Goal: Navigation & Orientation: Find specific page/section

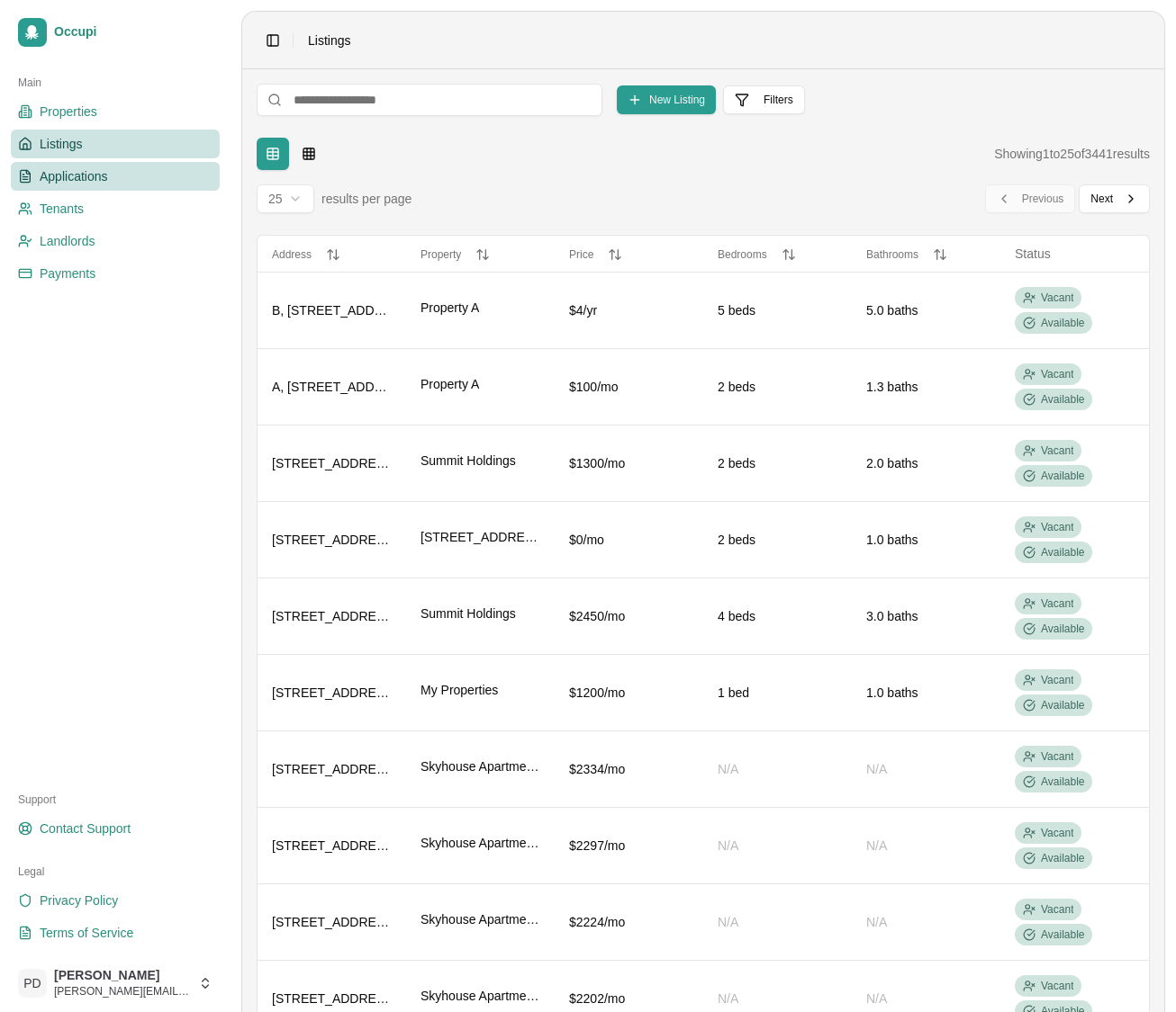
click at [75, 173] on span "Applications" at bounding box center [73, 176] width 68 height 18
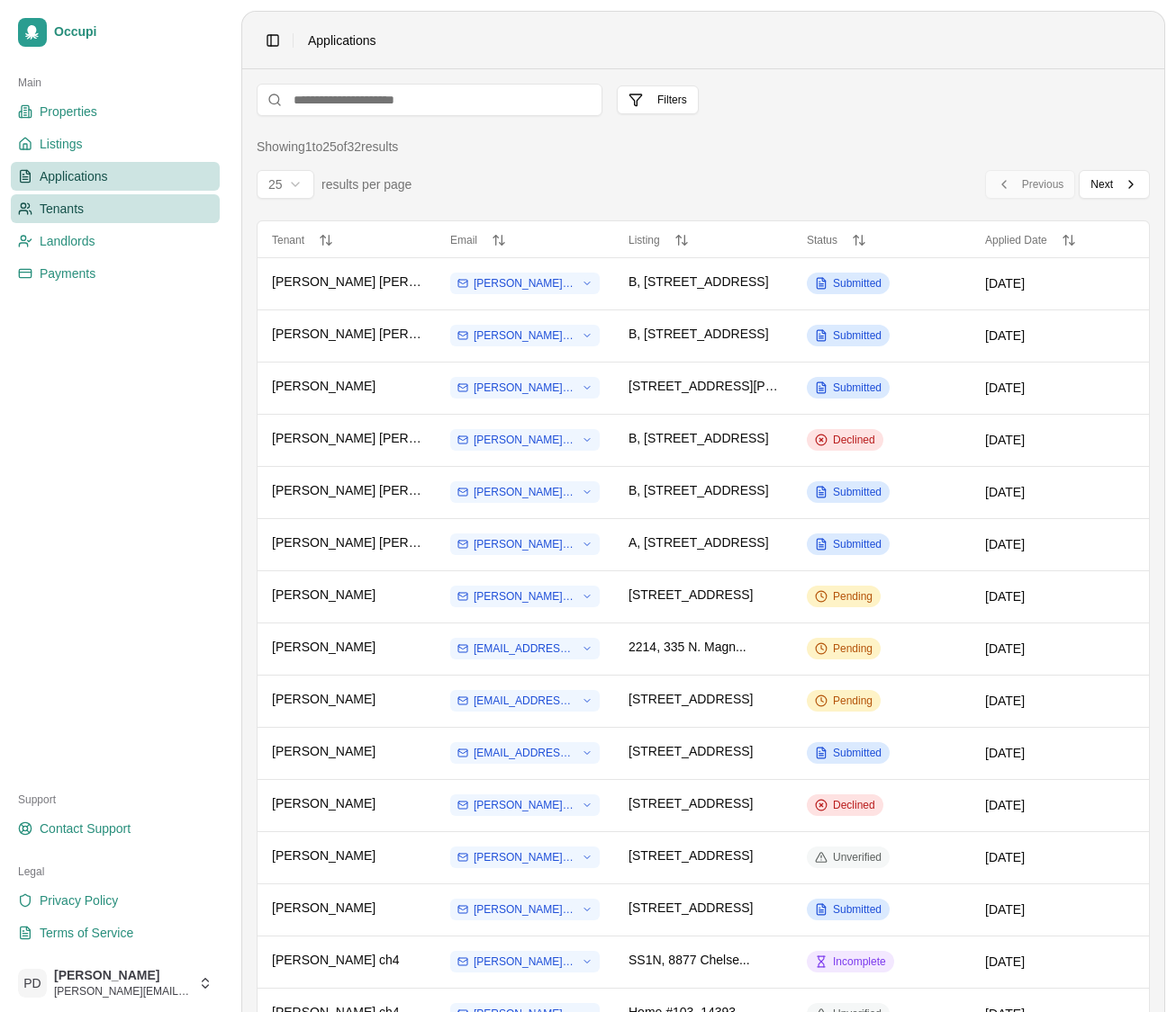
click at [124, 210] on link "Tenants" at bounding box center [115, 208] width 209 height 29
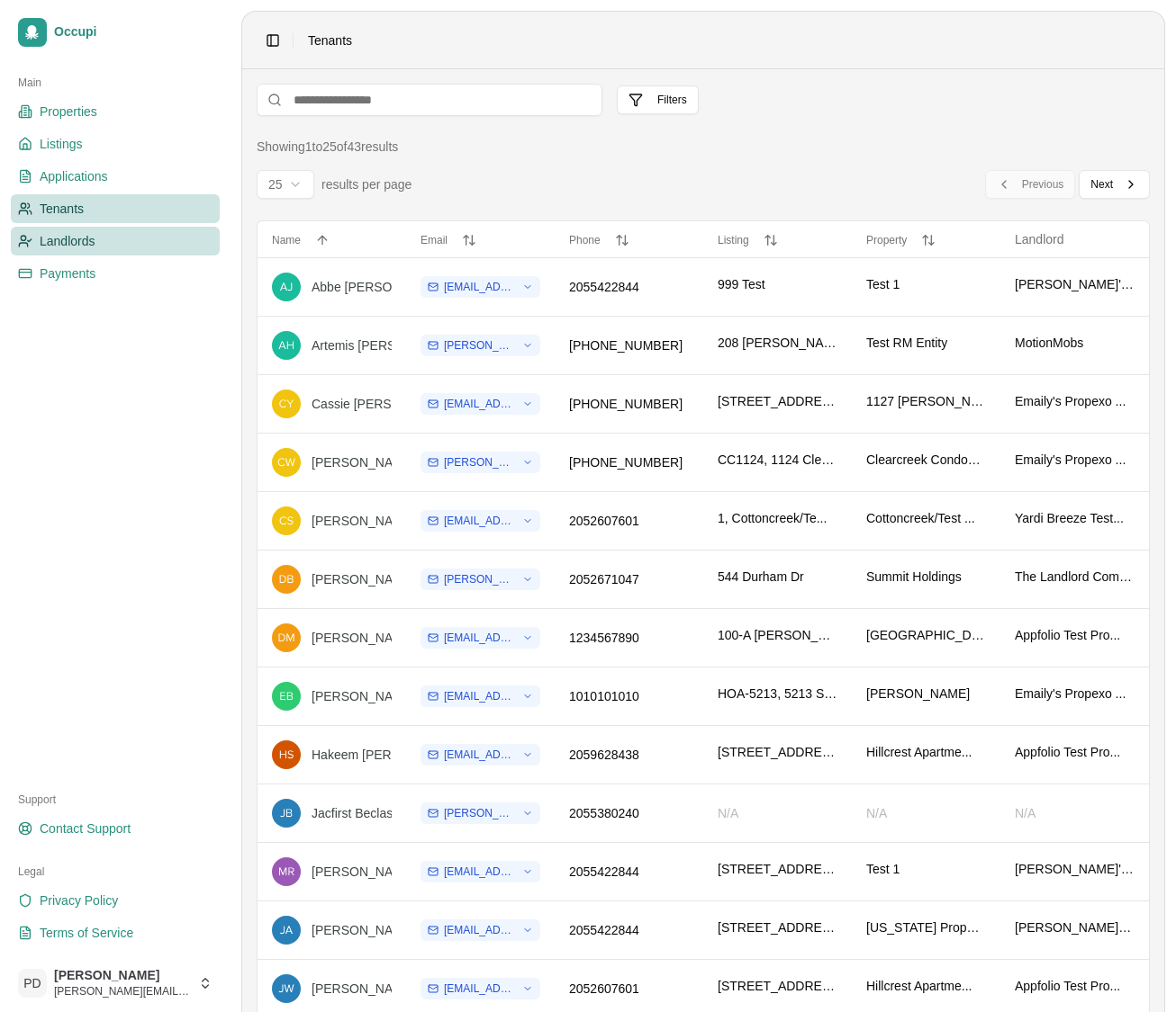
click at [61, 244] on span "Landlords" at bounding box center [67, 241] width 56 height 18
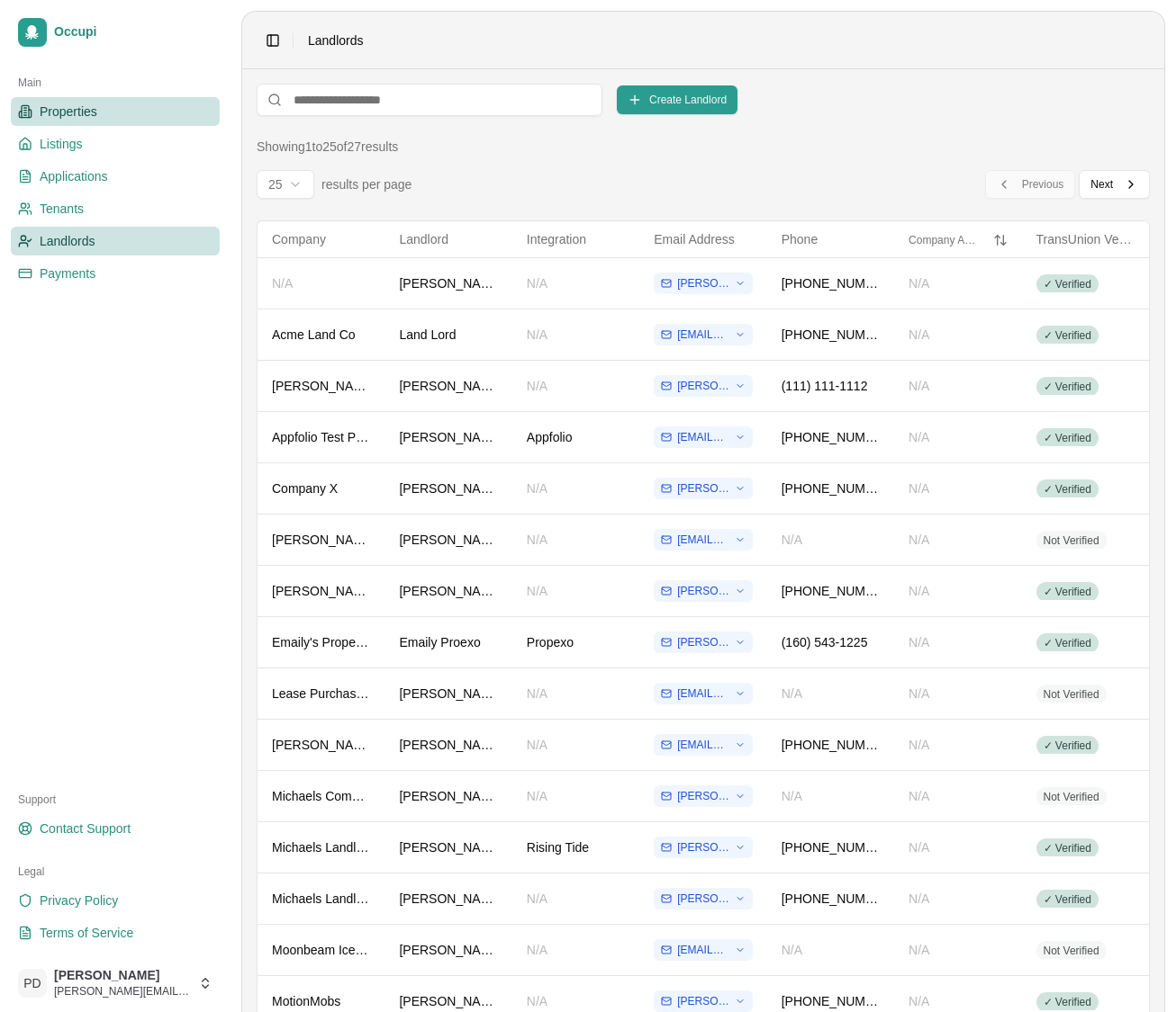
click at [97, 116] on link "Properties" at bounding box center [115, 111] width 209 height 29
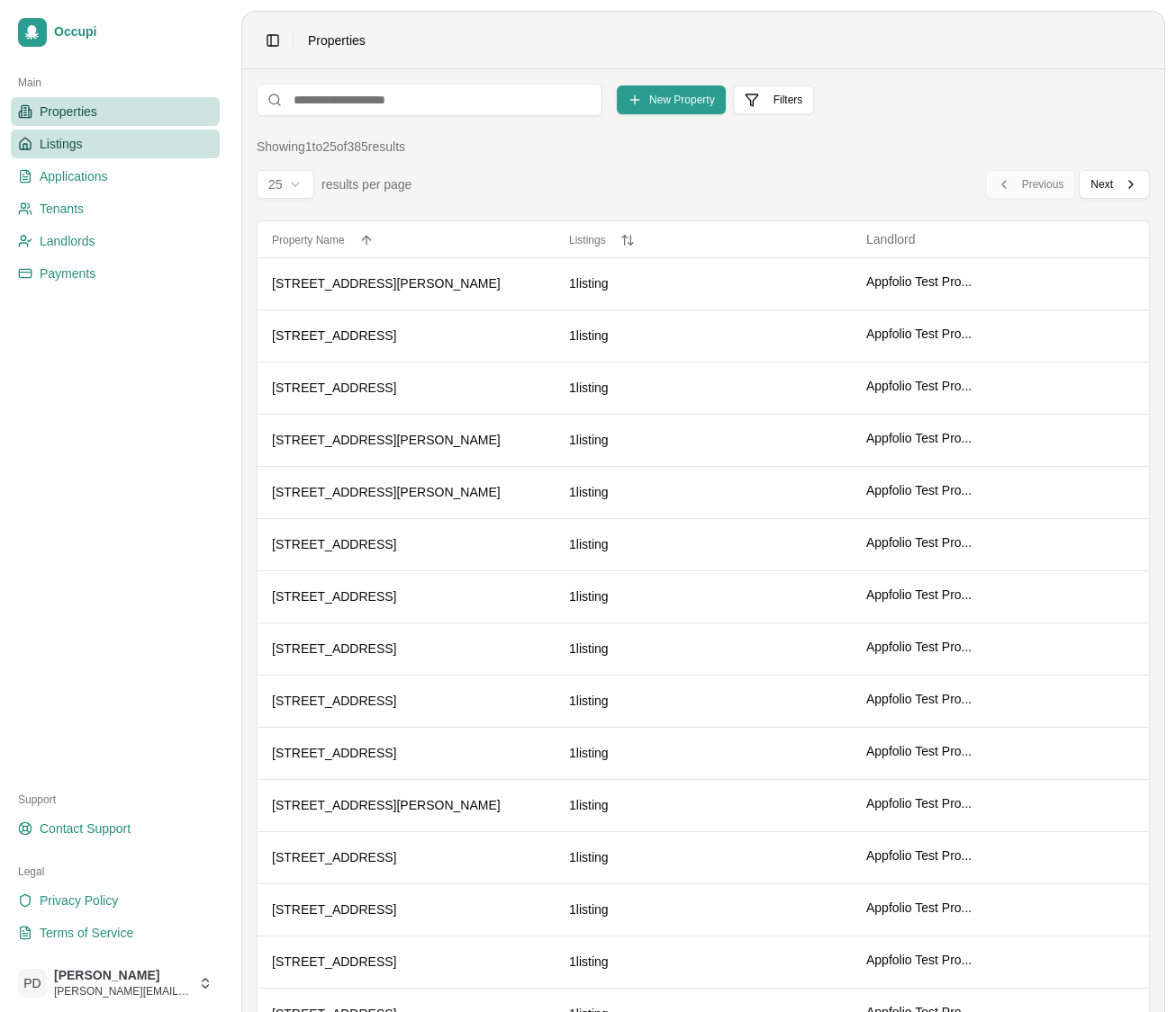
click at [82, 141] on span "Listings" at bounding box center [60, 144] width 42 height 18
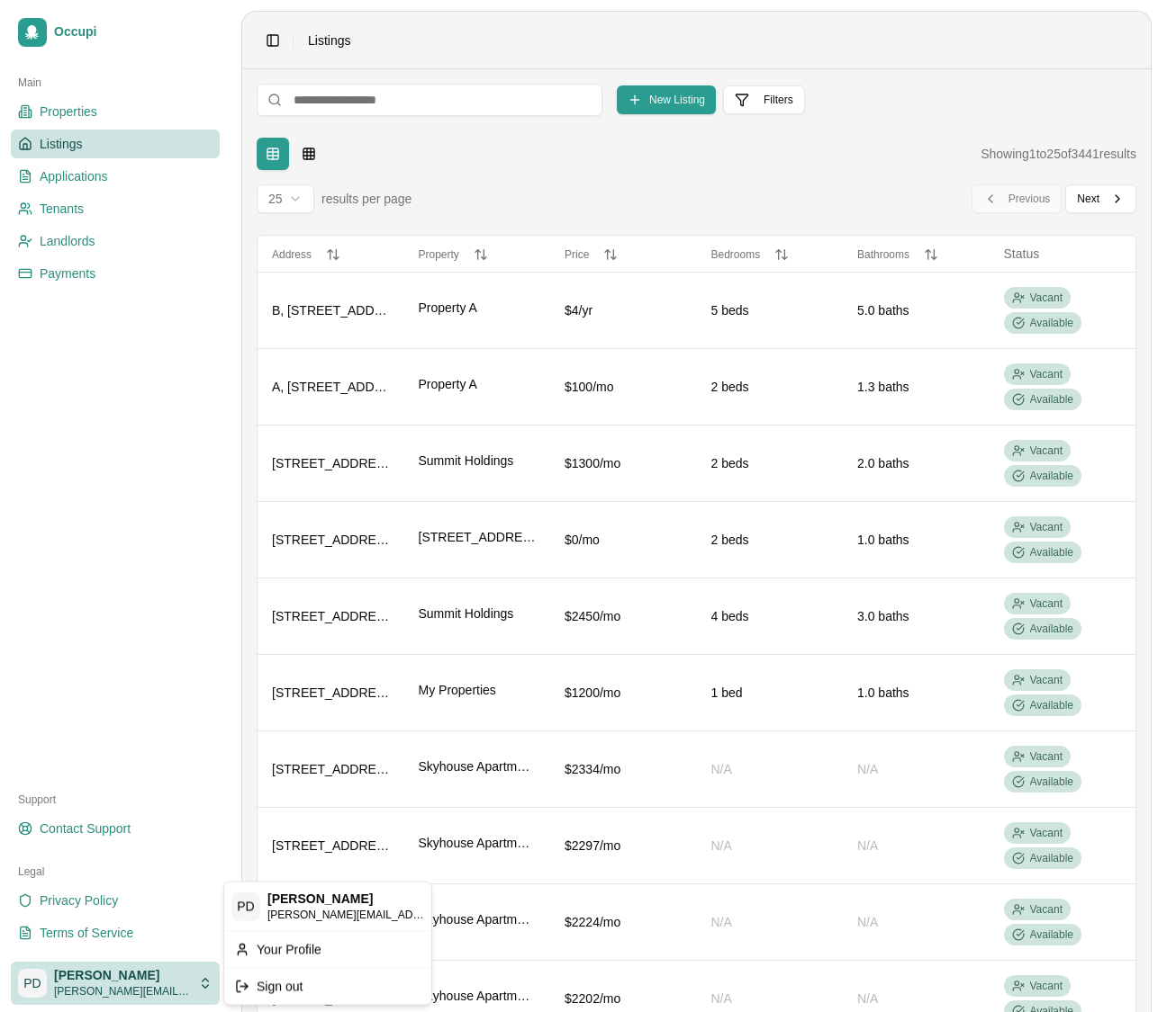
click at [90, 976] on html "Occupi Main Properties Listings Applications Tenants Landlords Payments Support…" at bounding box center [588, 506] width 1176 height 1012
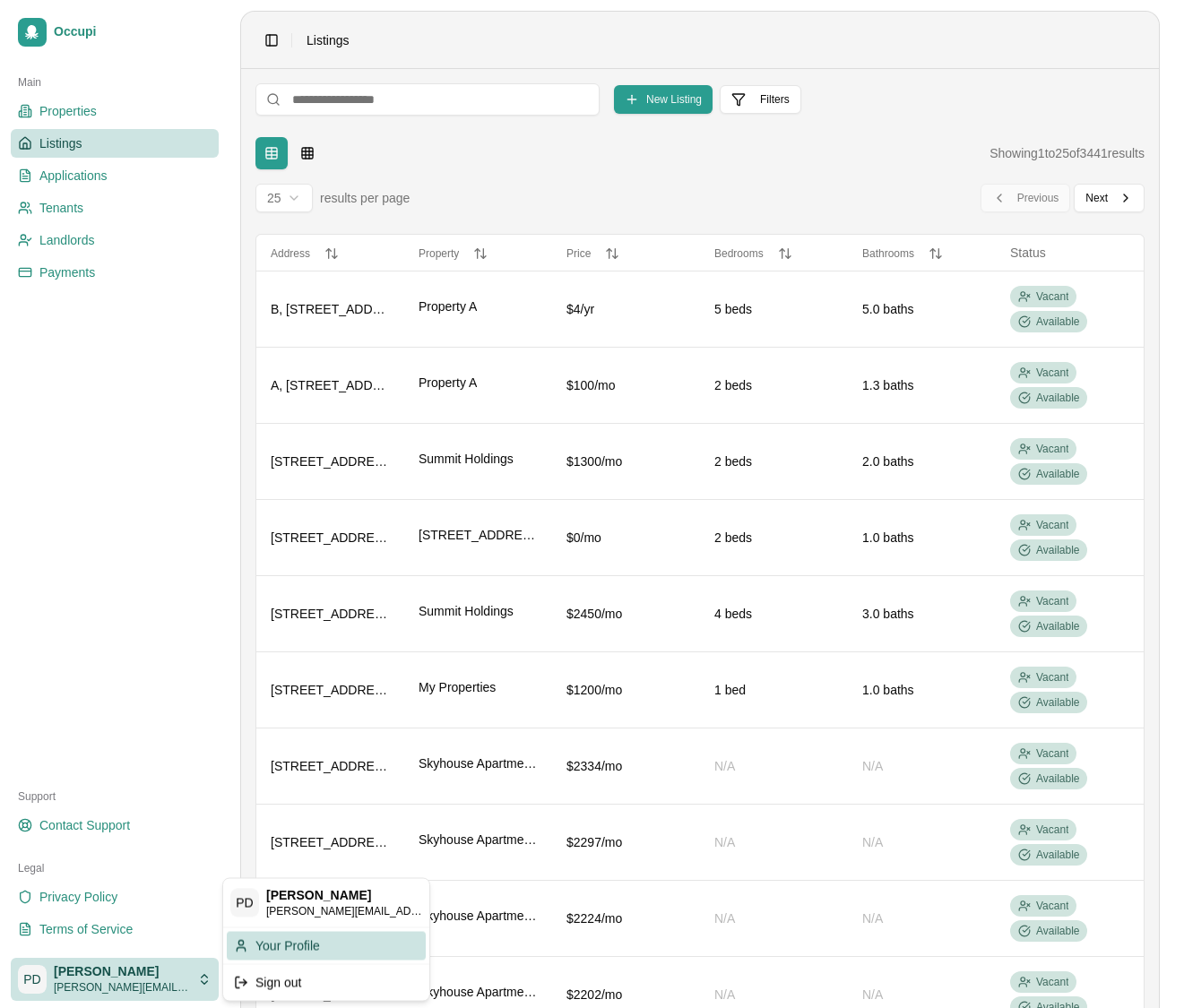
click at [329, 940] on div "Your Profile" at bounding box center [326, 945] width 199 height 28
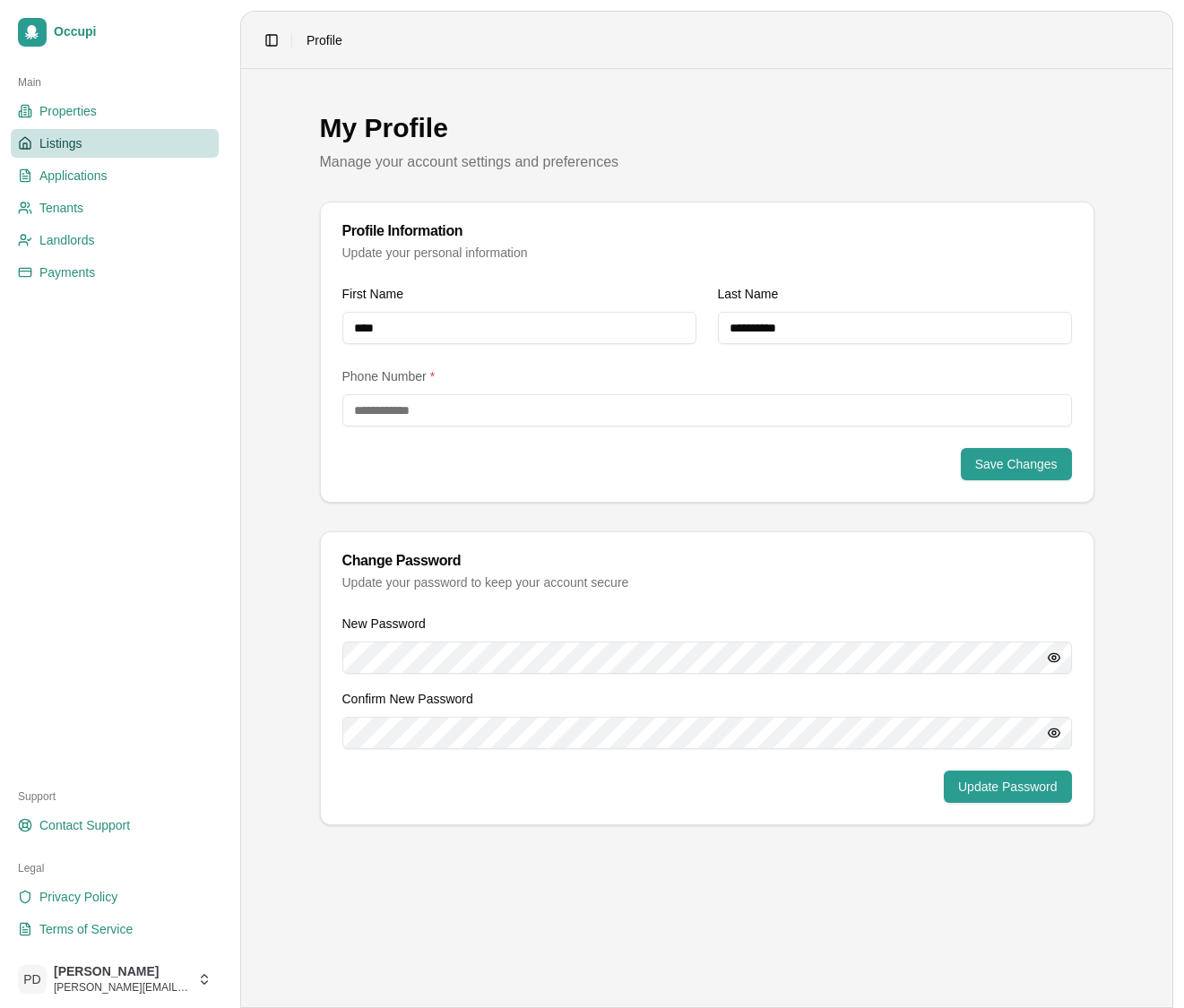
click at [80, 147] on span "Listings" at bounding box center [60, 143] width 42 height 18
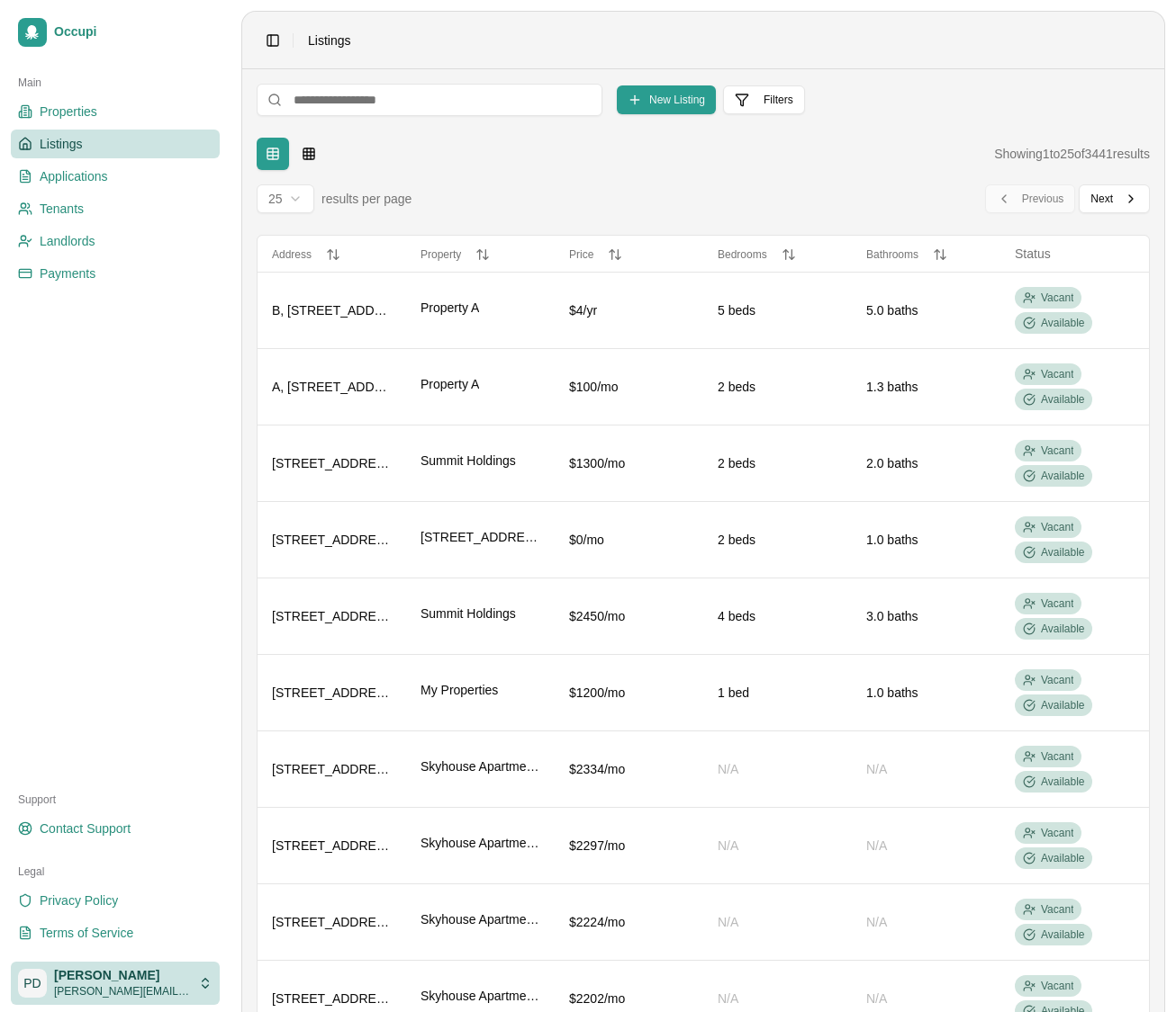
click at [146, 977] on html "Occupi Main Properties Listings Applications Tenants Landlords Payments Support…" at bounding box center [588, 506] width 1176 height 1012
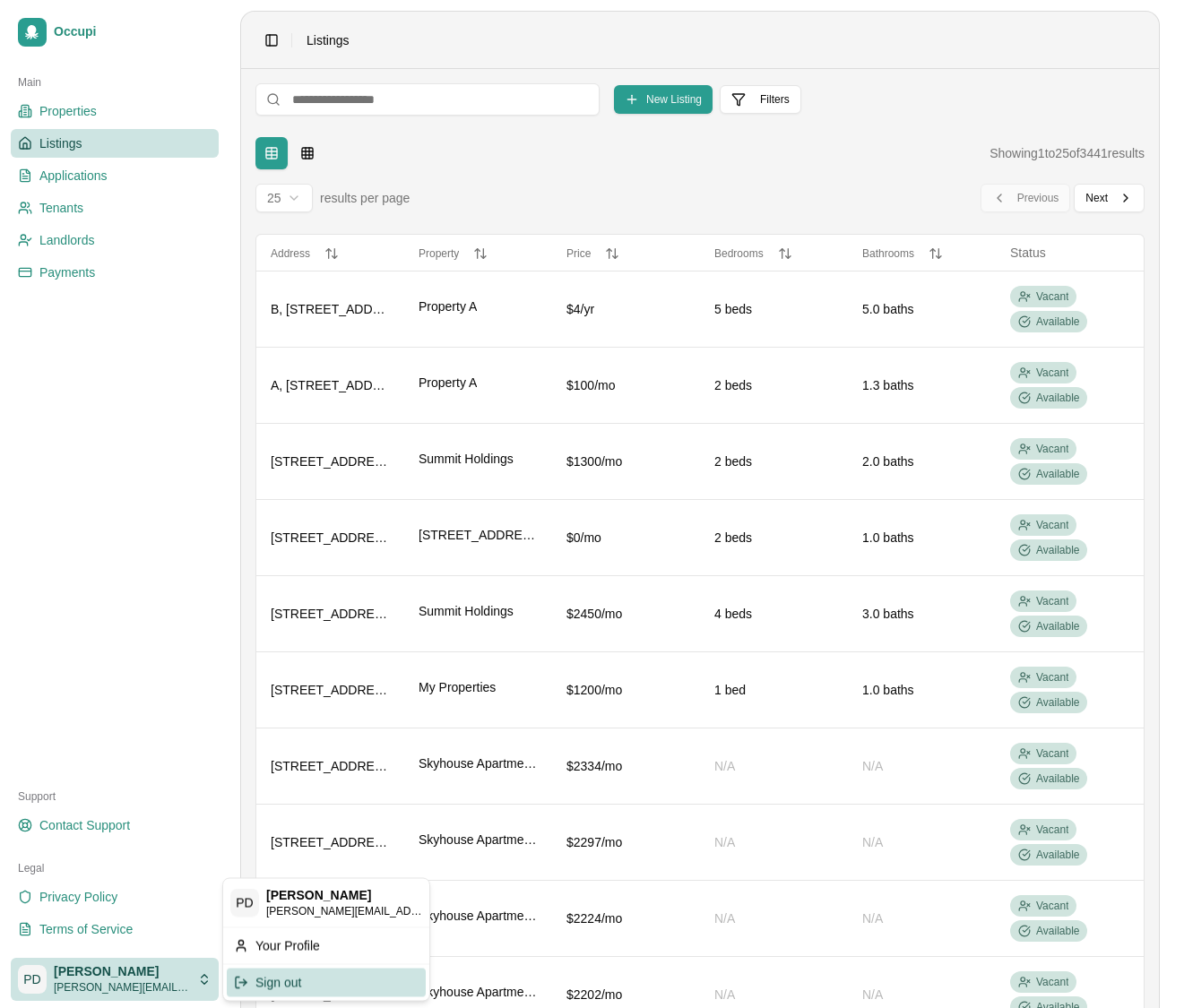
click at [284, 978] on div "Sign out" at bounding box center [326, 981] width 199 height 28
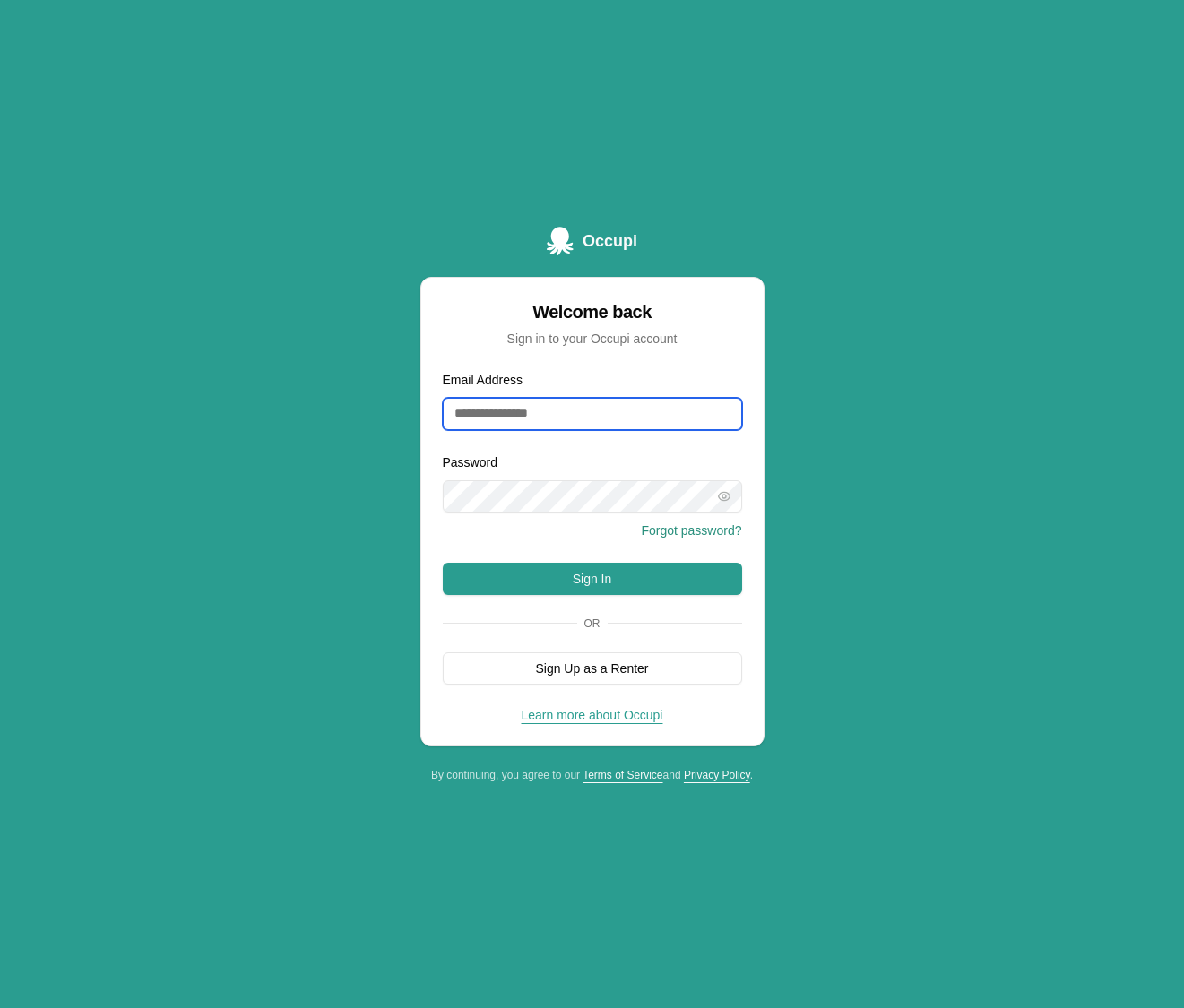
click at [538, 419] on input "Email Address" at bounding box center [592, 413] width 299 height 32
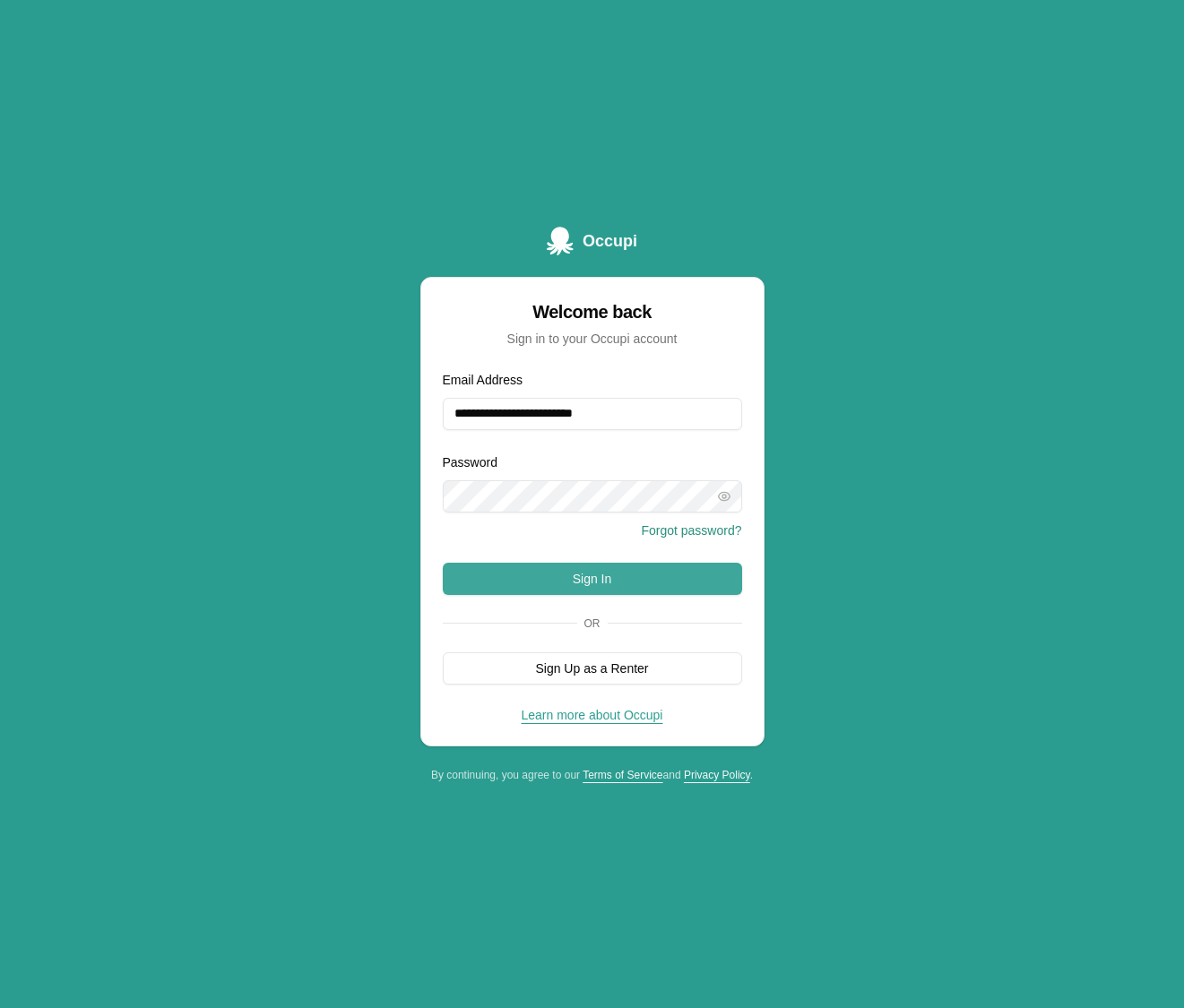
click at [625, 580] on button "Sign In" at bounding box center [592, 578] width 299 height 32
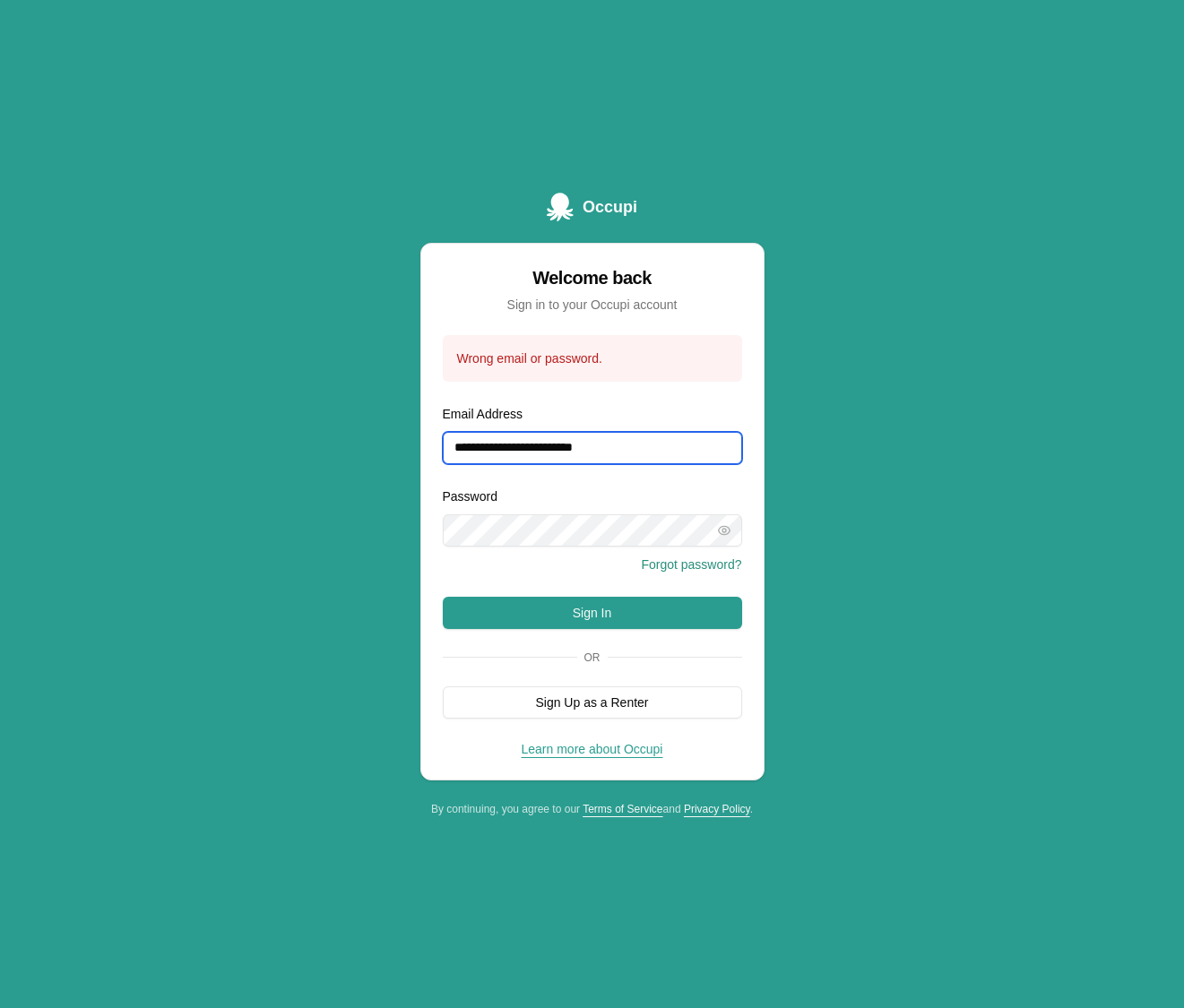
click at [624, 450] on input "**********" at bounding box center [592, 448] width 299 height 32
type input "**********"
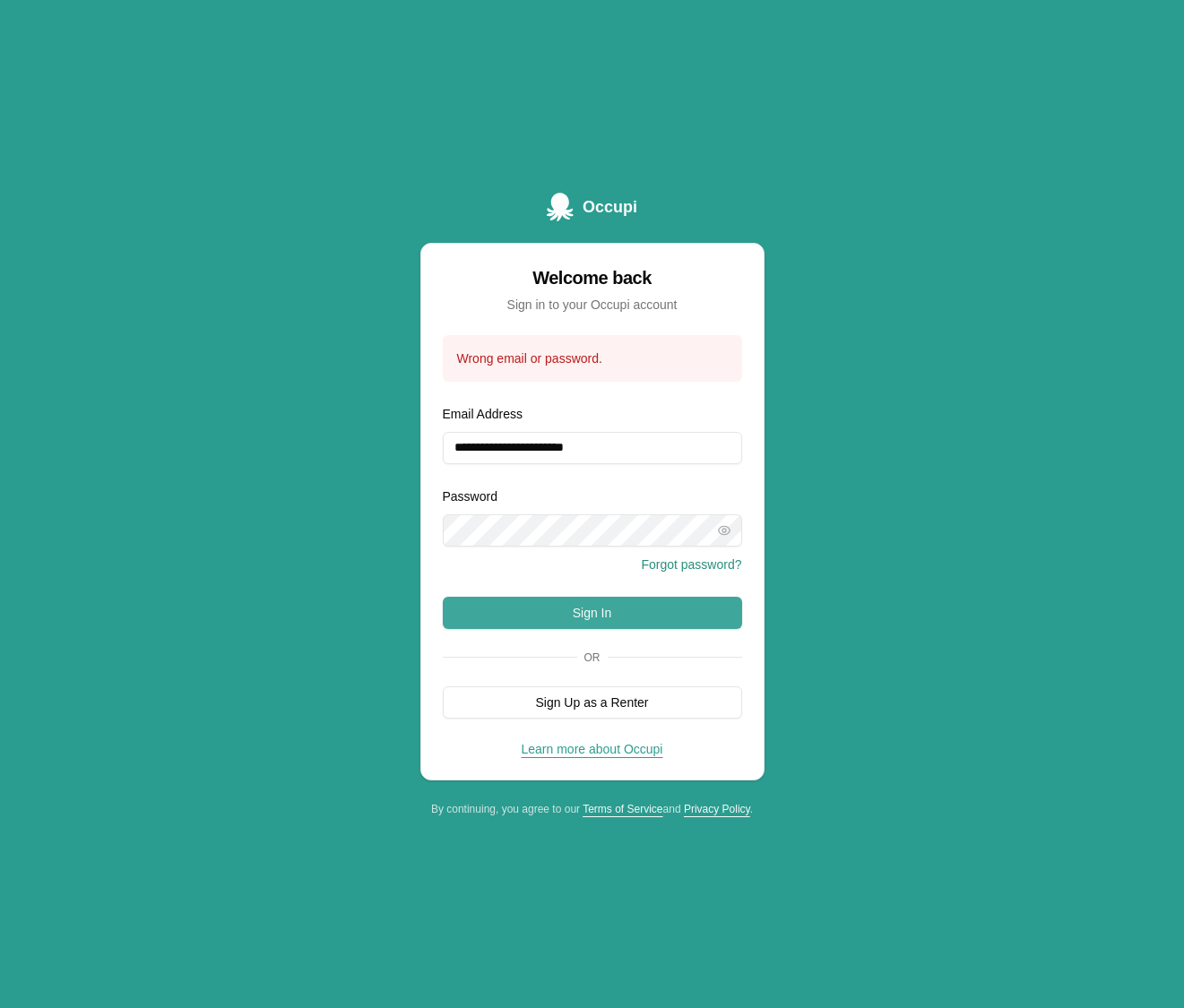
click at [618, 614] on button "Sign In" at bounding box center [592, 612] width 299 height 32
